Goal: Information Seeking & Learning: Learn about a topic

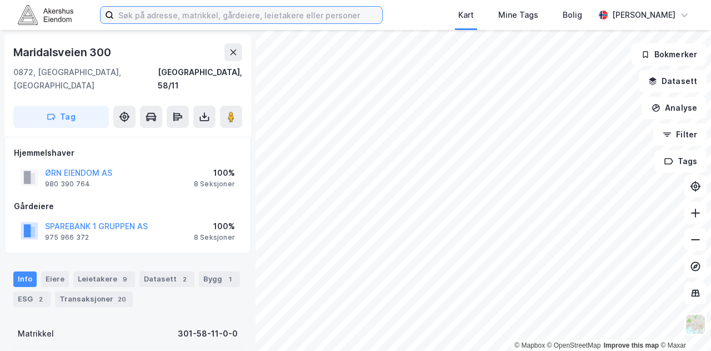
click at [195, 17] on input at bounding box center [248, 15] width 268 height 17
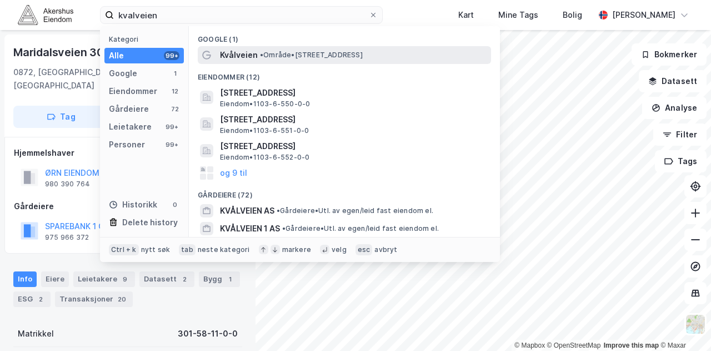
click at [292, 61] on div "Kvålveien • Område • [STREET_ADDRESS]" at bounding box center [354, 54] width 269 height 13
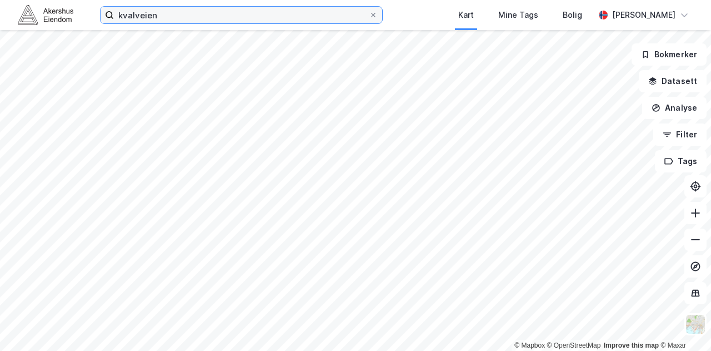
click at [170, 16] on input "kvalveien" at bounding box center [241, 15] width 255 height 17
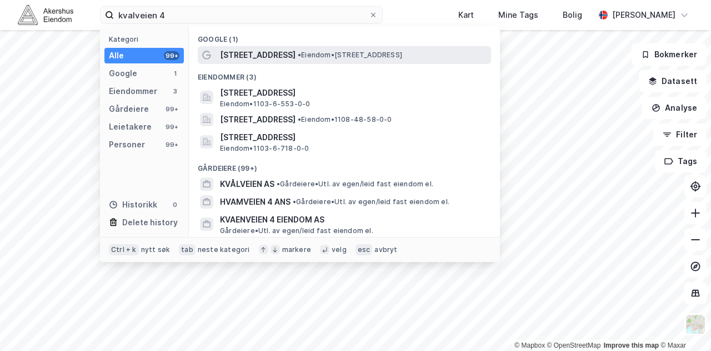
click at [256, 49] on span "[STREET_ADDRESS]" at bounding box center [258, 54] width 76 height 13
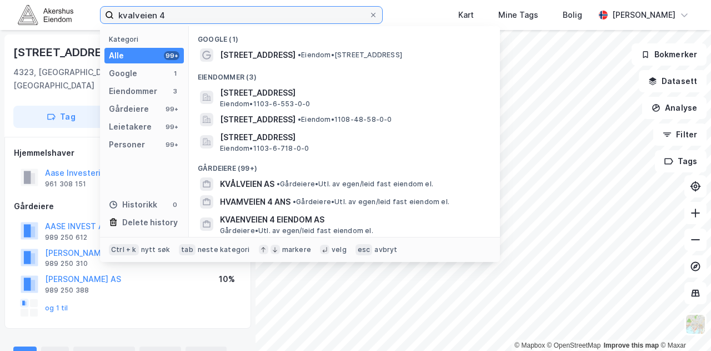
click at [182, 18] on input "kvalveien 4" at bounding box center [241, 15] width 255 height 17
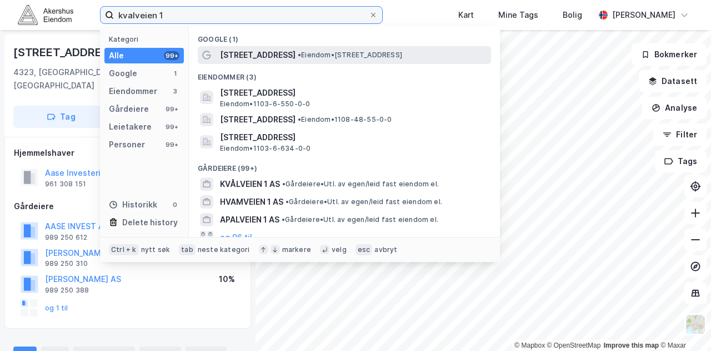
type input "kvalveien 1"
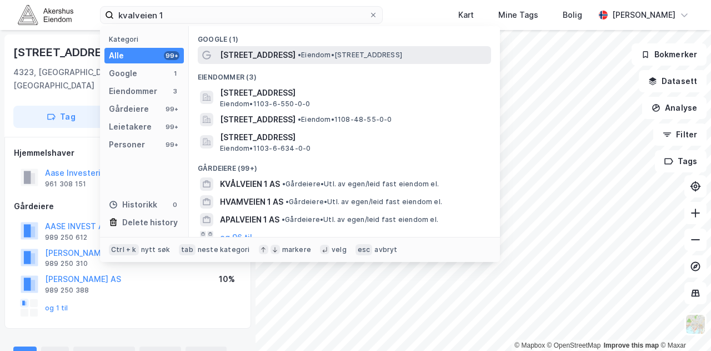
click at [333, 52] on span "• Eiendom • [STREET_ADDRESS]" at bounding box center [350, 55] width 104 height 9
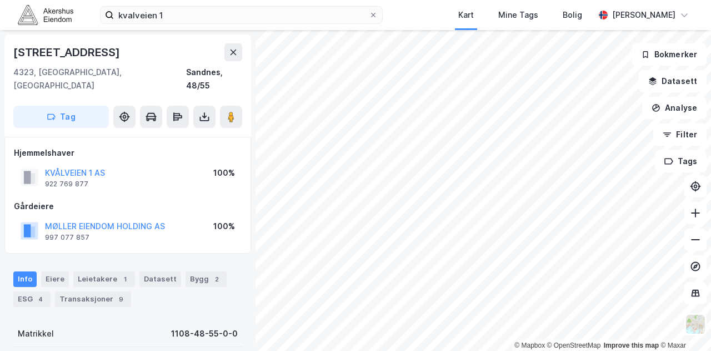
click at [448, 350] on html "kvalveien 1 Kart Mine Tags Bolig [PERSON_NAME] © Mapbox © OpenStreetMap Improve…" at bounding box center [355, 175] width 711 height 351
